Goal: Task Accomplishment & Management: Manage account settings

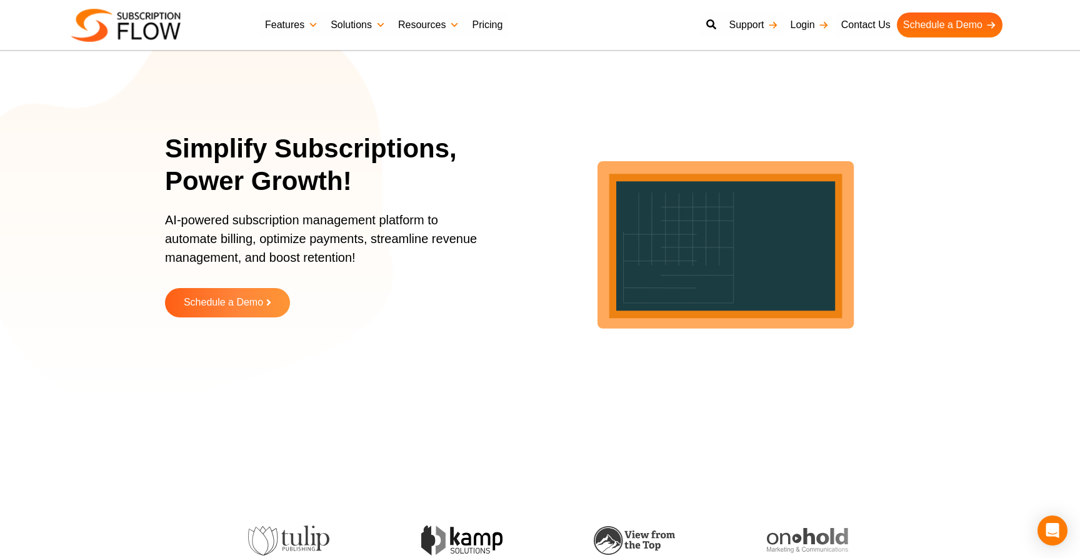
click at [804, 26] on link "Login" at bounding box center [809, 24] width 51 height 25
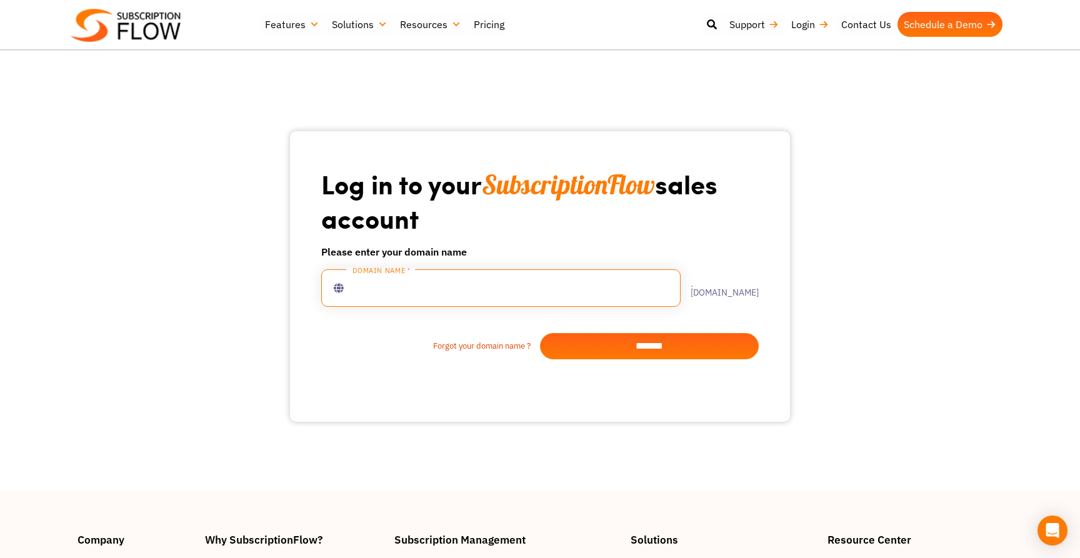
click at [485, 283] on input "text" at bounding box center [500, 287] width 359 height 37
type input "**********"
click at [619, 347] on input "*******" at bounding box center [649, 346] width 219 height 26
